Goal: Task Accomplishment & Management: Manage account settings

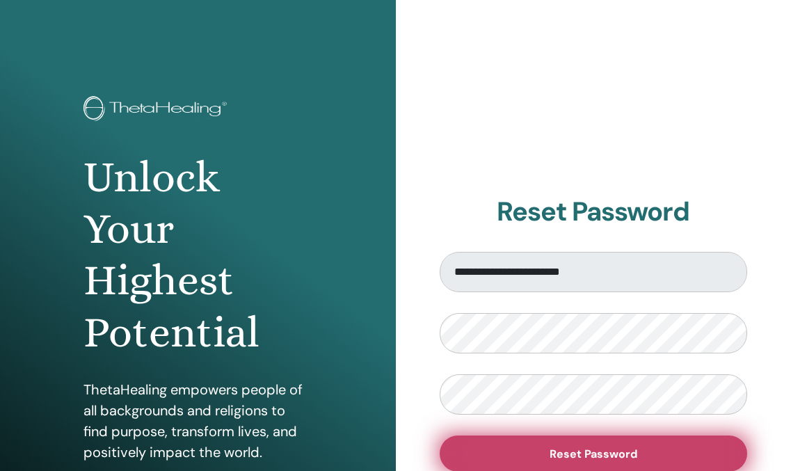
click at [582, 461] on button "Reset Password" at bounding box center [594, 453] width 308 height 36
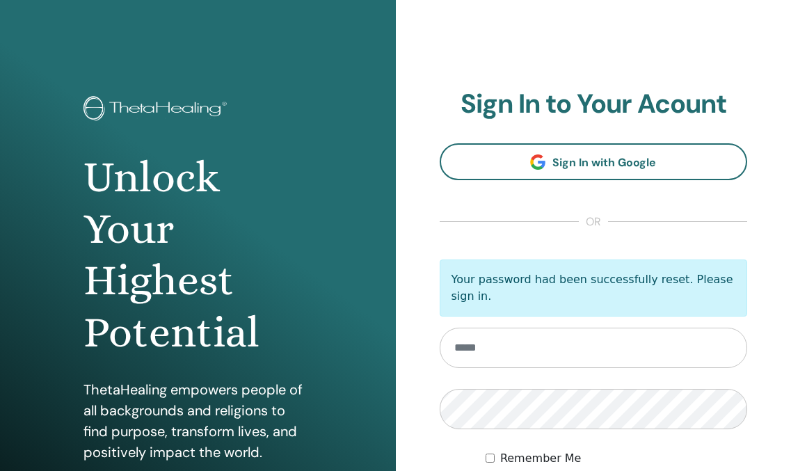
click at [567, 360] on input "email" at bounding box center [594, 348] width 308 height 40
click at [498, 356] on input "email" at bounding box center [594, 348] width 308 height 40
type input "**********"
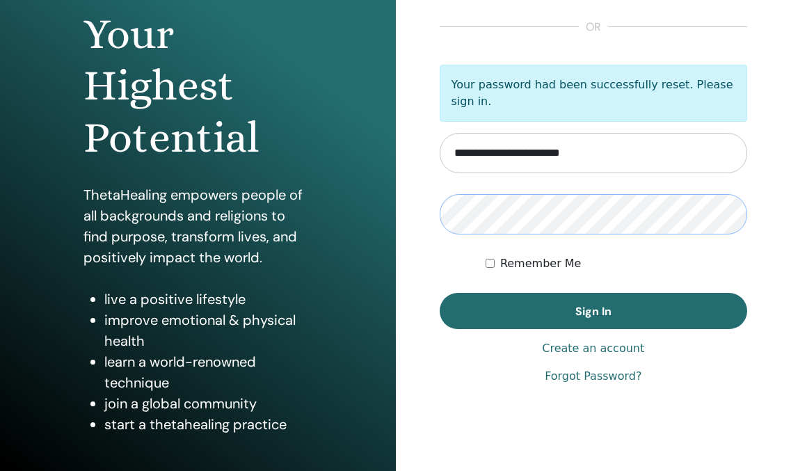
scroll to position [197, 0]
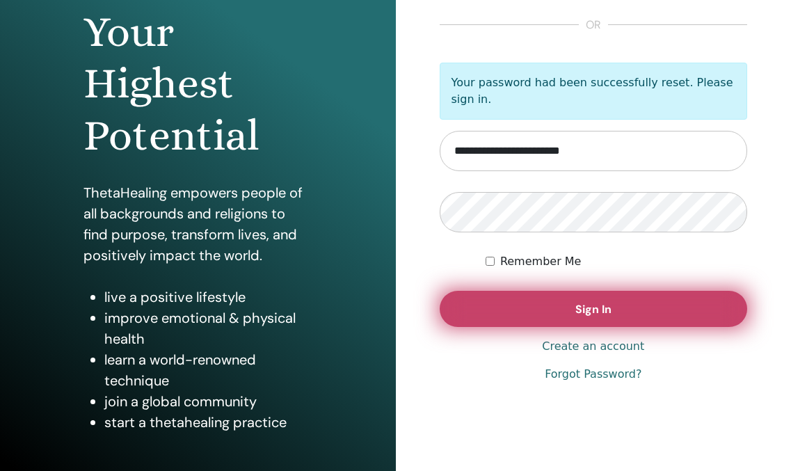
click at [605, 309] on span "Sign In" at bounding box center [593, 309] width 36 height 15
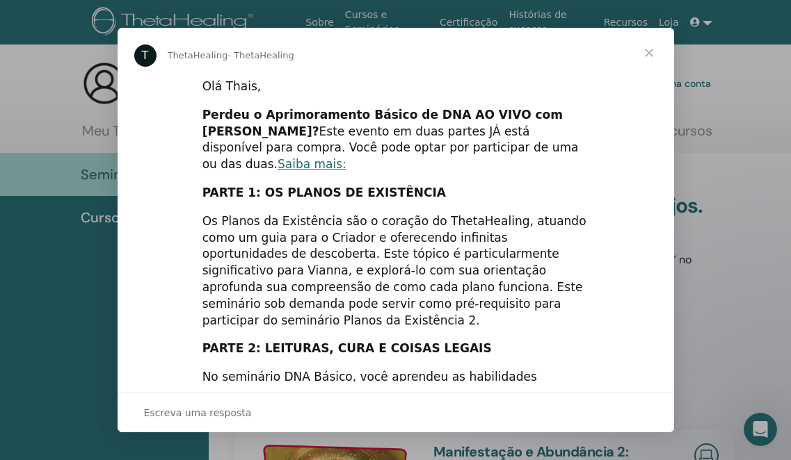
click at [648, 55] on span "Fechar" at bounding box center [649, 53] width 50 height 50
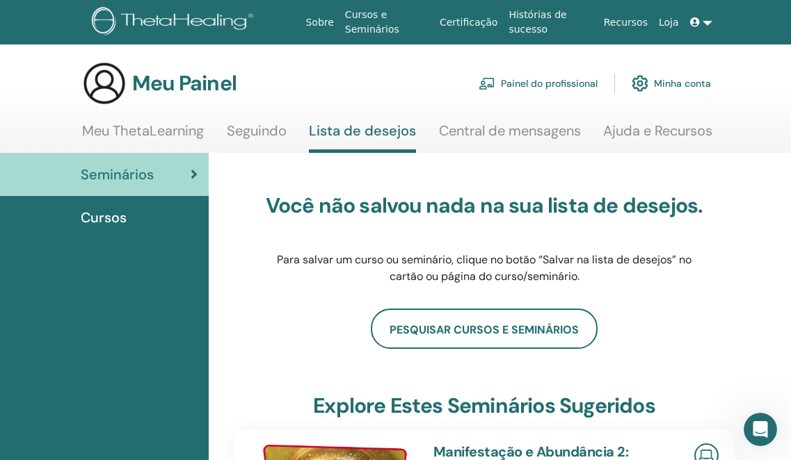
click at [107, 214] on font "Cursos" at bounding box center [104, 218] width 46 height 18
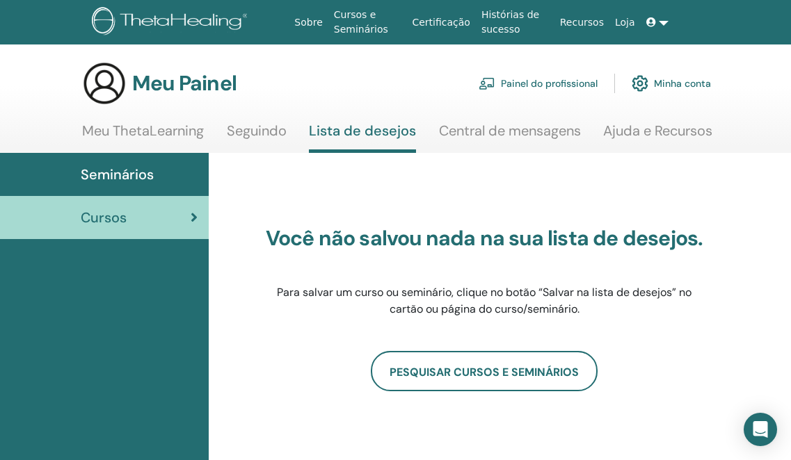
click at [321, 22] on font "Sobre" at bounding box center [308, 22] width 28 height 11
click at [524, 81] on font "Painel do profissional" at bounding box center [549, 84] width 97 height 13
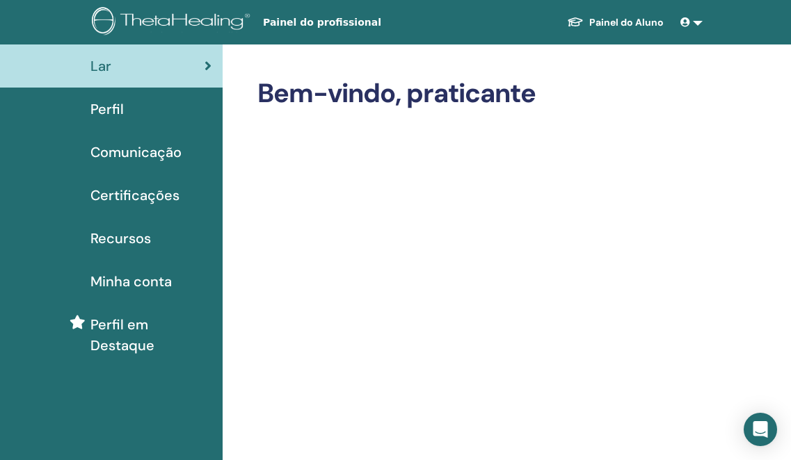
click at [151, 197] on font "Certificações" at bounding box center [134, 195] width 89 height 18
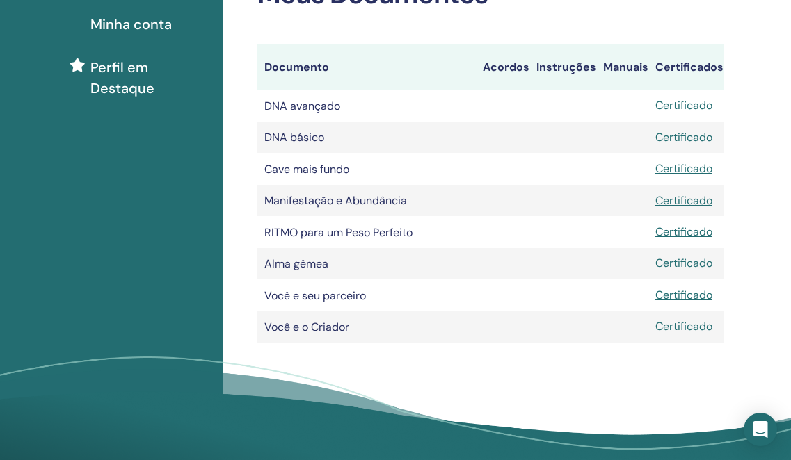
scroll to position [260, 0]
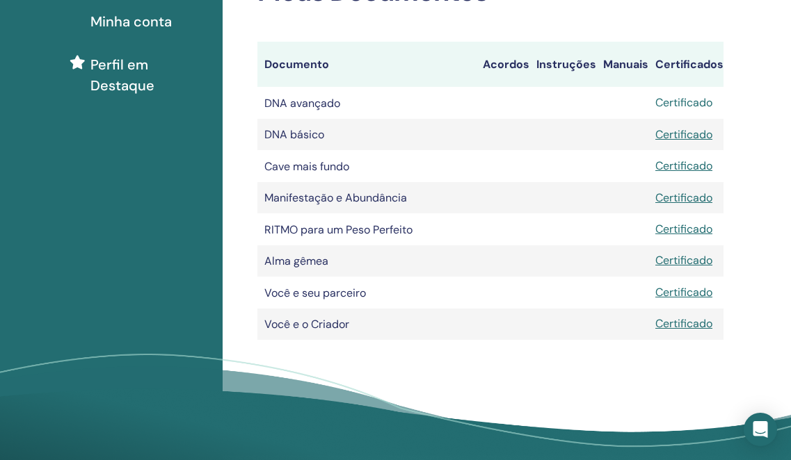
click at [687, 103] on font "Certificado" at bounding box center [683, 102] width 57 height 15
click at [765, 93] on div "Minhas Certificações Praticante de ThetaHealing Meus Documentos Documento Acord…" at bounding box center [536, 138] width 626 height 709
drag, startPoint x: 256, startPoint y: 59, endPoint x: 742, endPoint y: 323, distance: 553.3
click at [743, 324] on div "Minhas Certificações Praticante de ThetaHealing Meus Documentos Documento Acord…" at bounding box center [536, 138] width 626 height 709
copy div
